Goal: Information Seeking & Learning: Learn about a topic

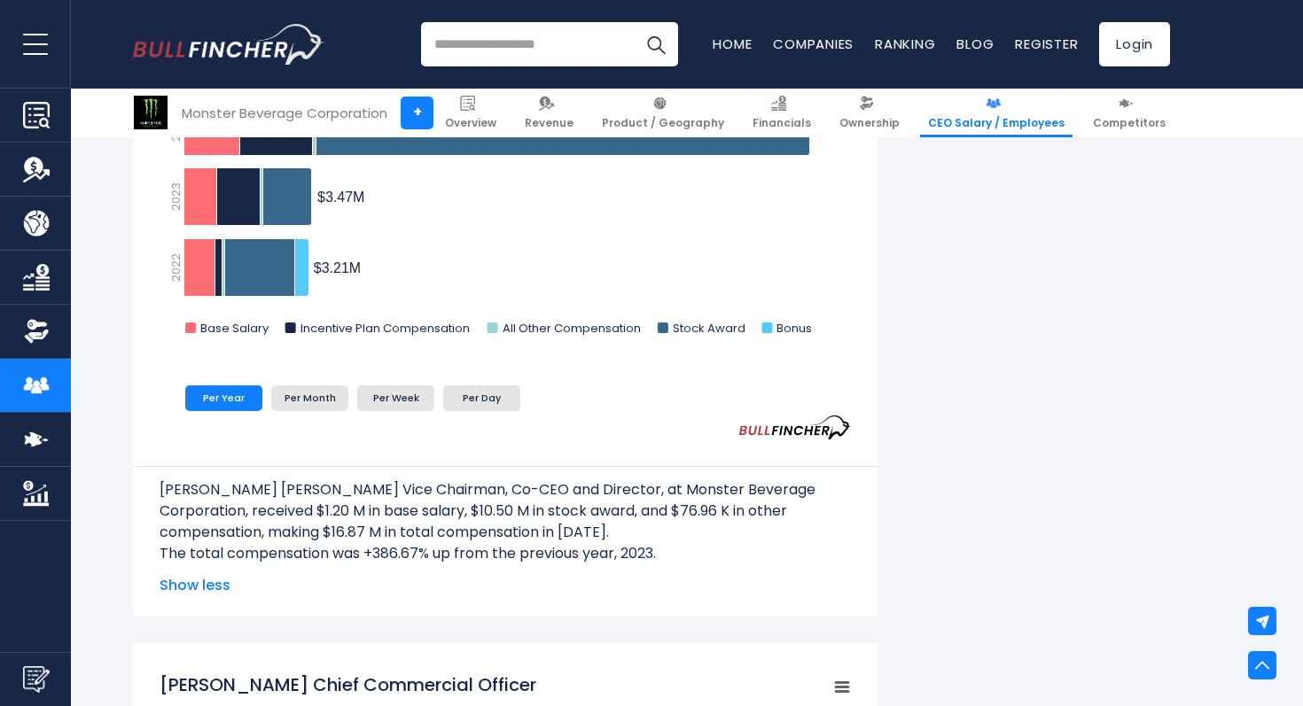
scroll to position [1342, 0]
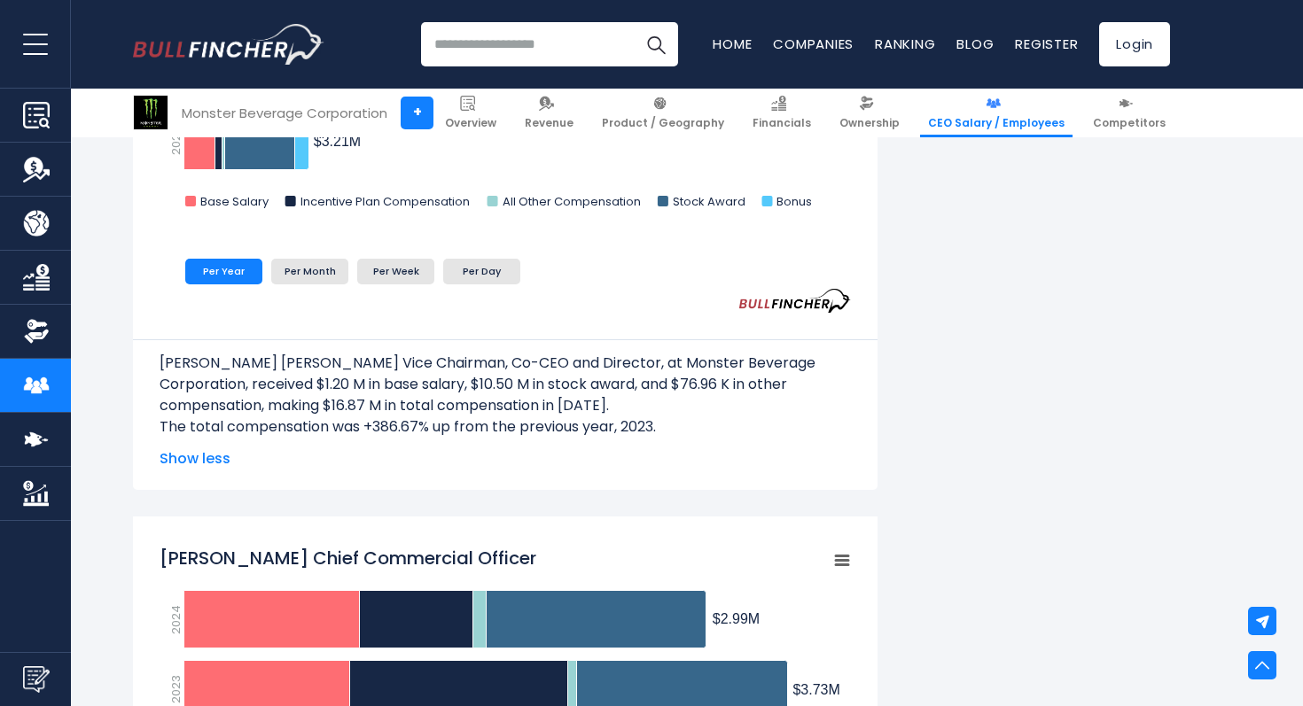
click at [322, 418] on p "The total compensation was +386.67% up from the previous year, 2023." at bounding box center [505, 427] width 691 height 21
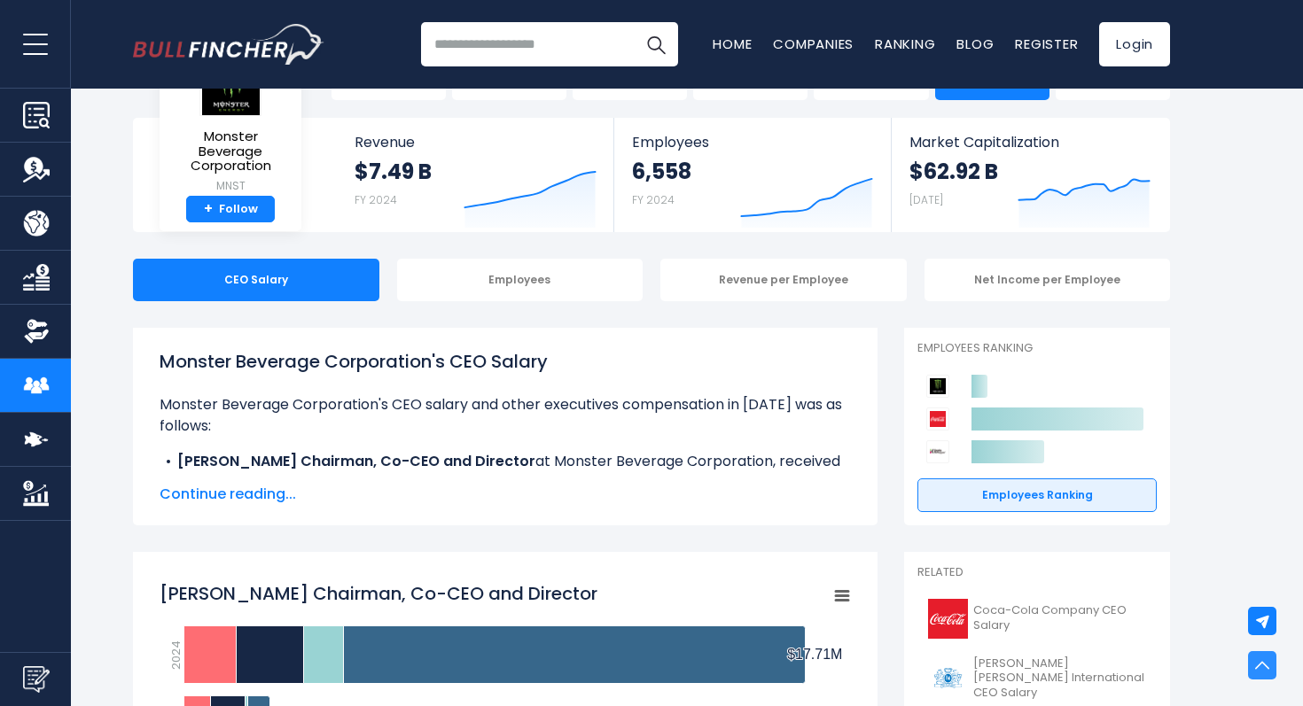
scroll to position [0, 0]
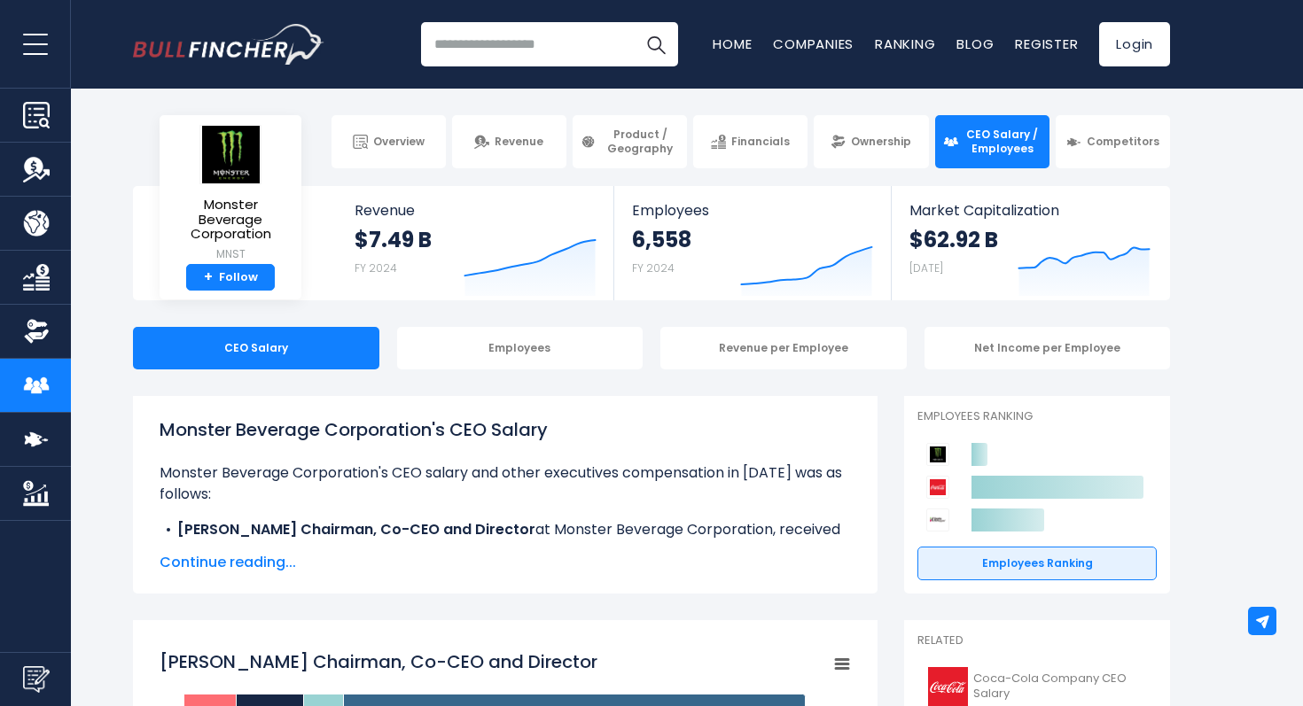
click at [494, 50] on input "search" at bounding box center [549, 44] width 257 height 44
type input "**********"
click at [634, 22] on button "Search" at bounding box center [656, 44] width 44 height 44
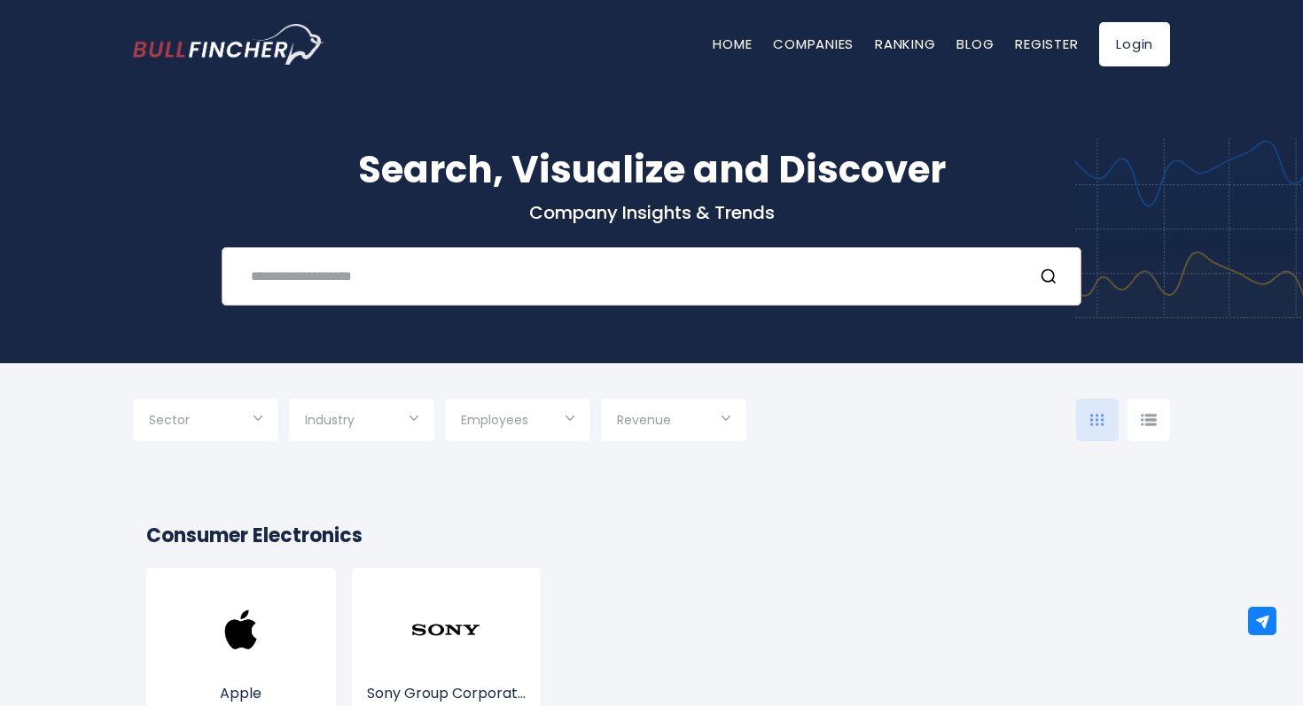
click at [566, 278] on input "text" at bounding box center [629, 276] width 778 height 33
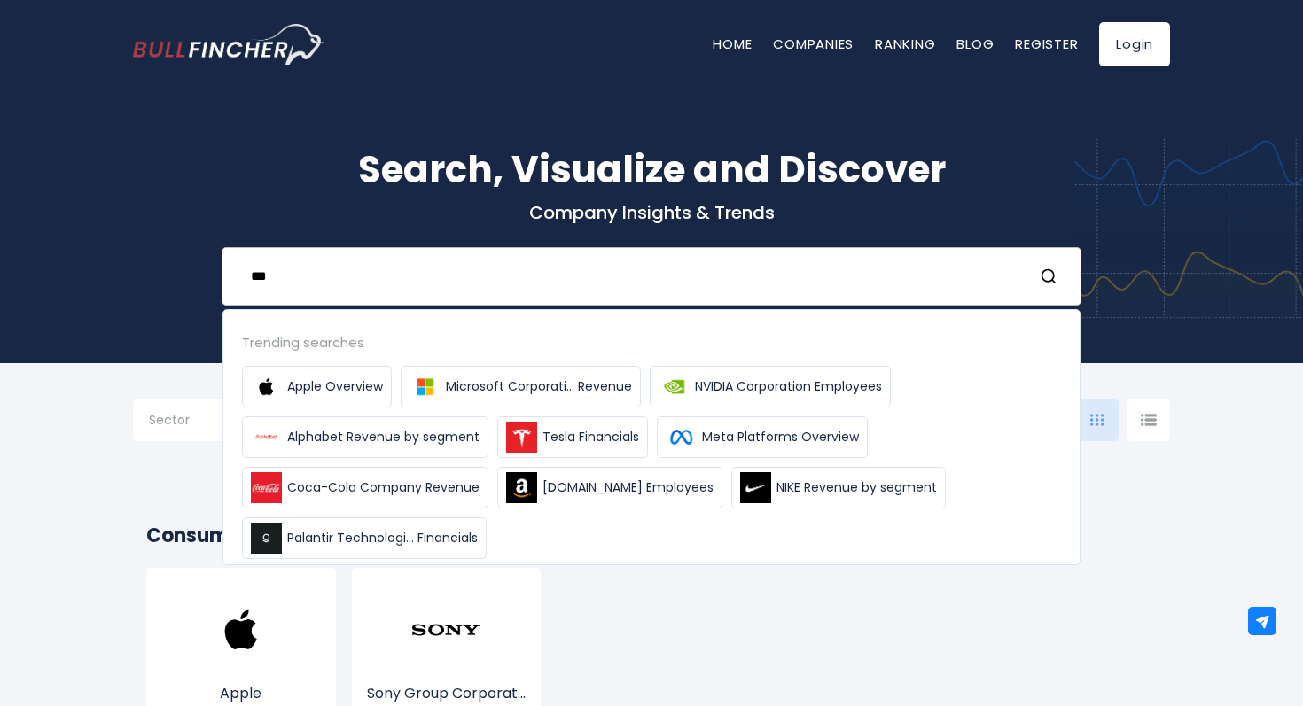
type input "****"
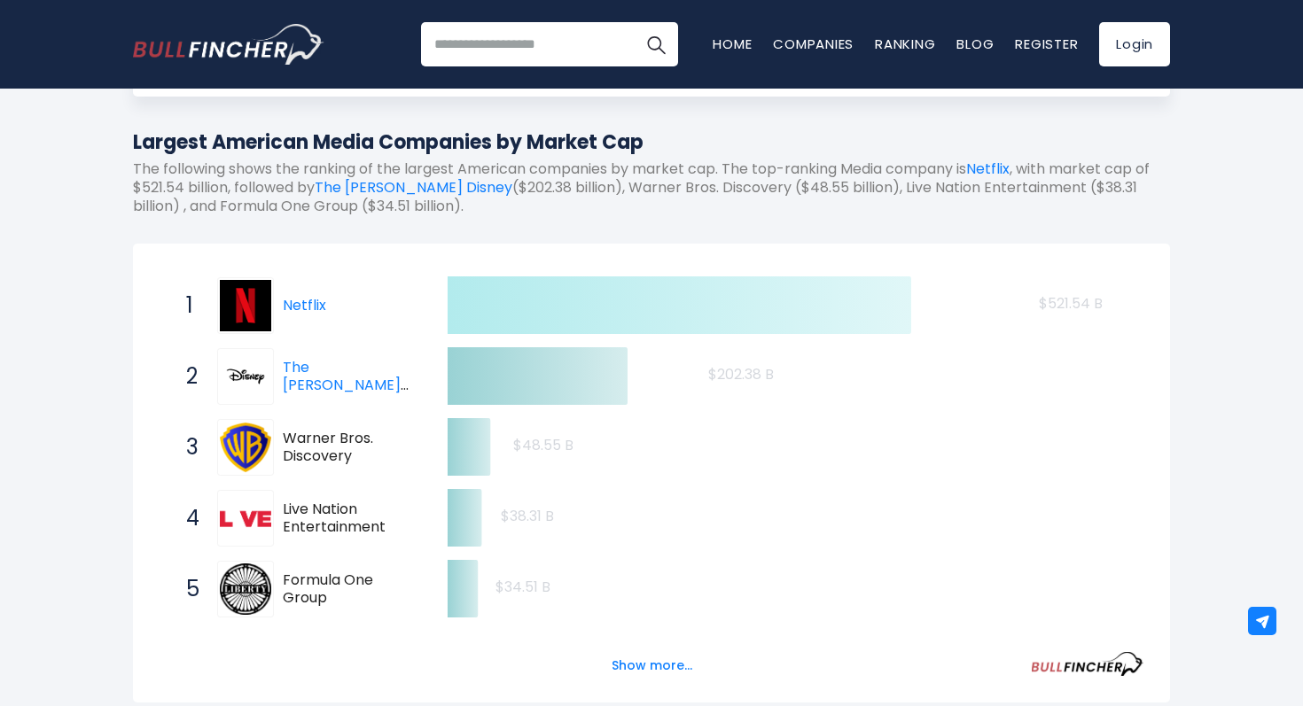
scroll to position [189, 0]
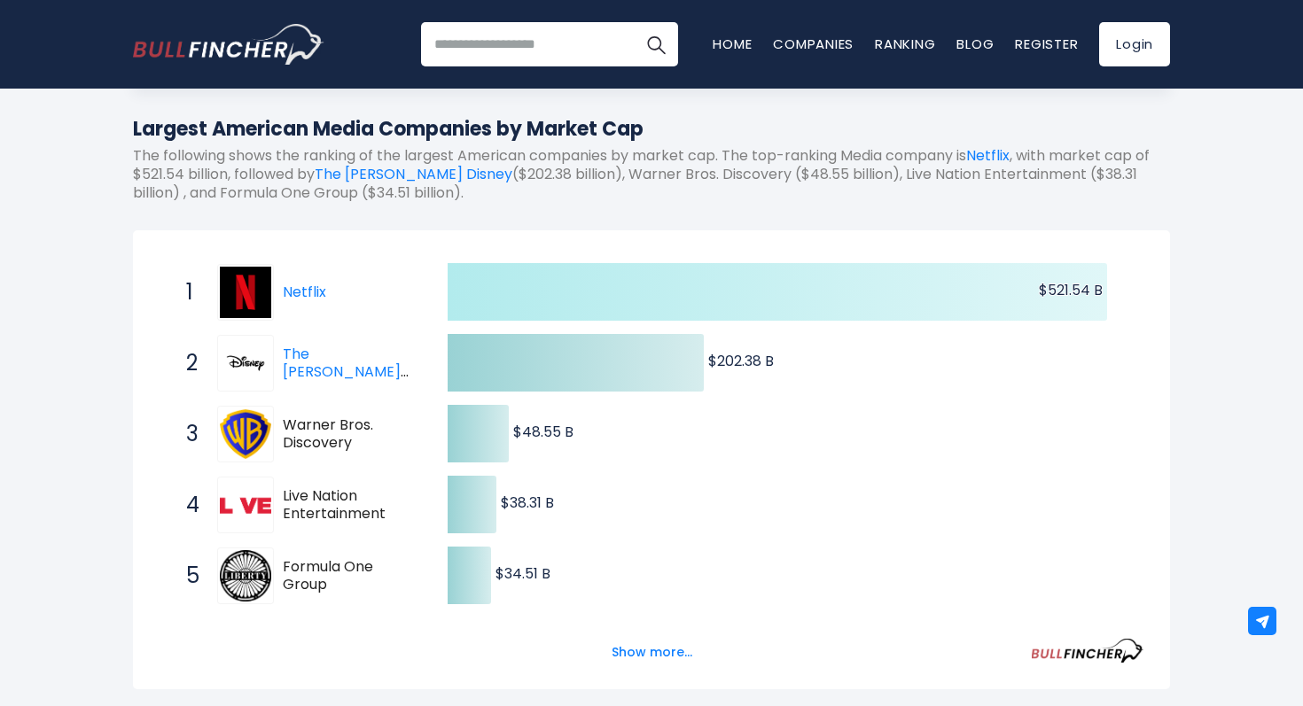
drag, startPoint x: 342, startPoint y: 363, endPoint x: 429, endPoint y: 292, distance: 112.7
click at [434, 291] on div "Created with Highcharts 12.1.2 $521.54 B ​ $521.54 B $202.38 B ​ $202.38 B $48.…" at bounding box center [652, 611] width 984 height 709
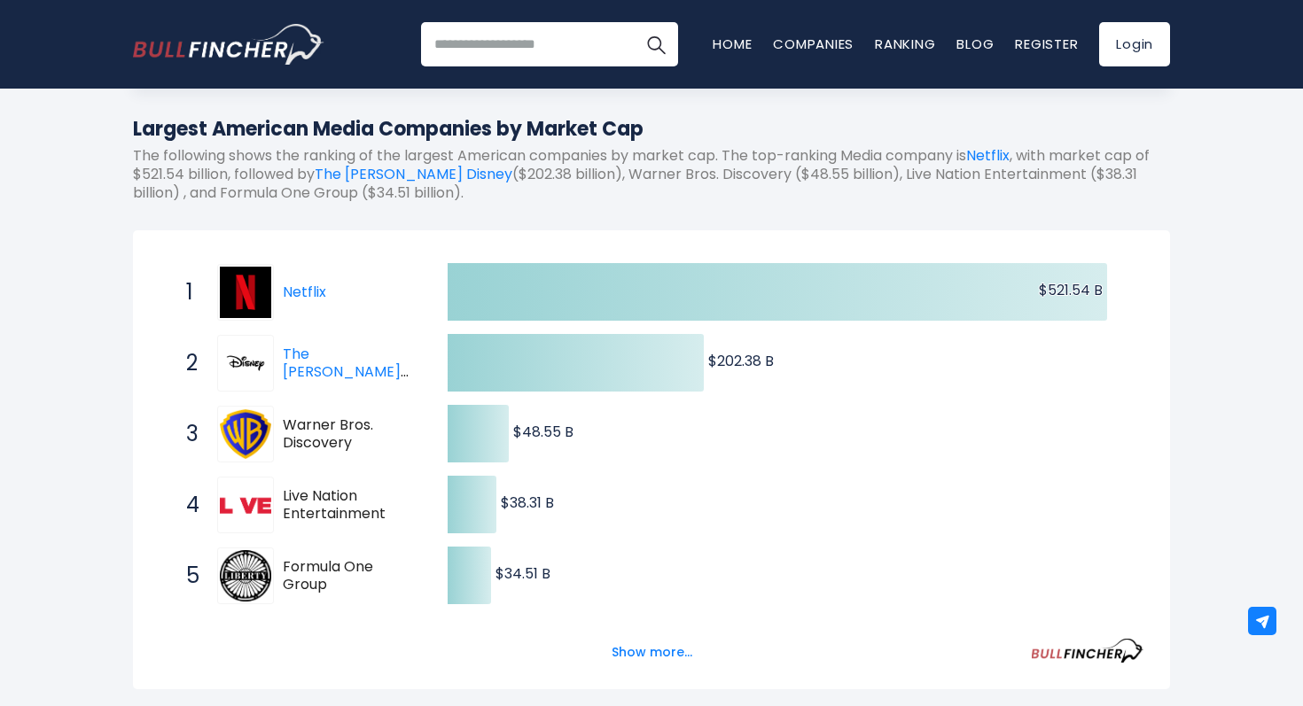
click at [323, 429] on span "Warner Bros. Discovery" at bounding box center [350, 435] width 134 height 37
